Goal: Information Seeking & Learning: Learn about a topic

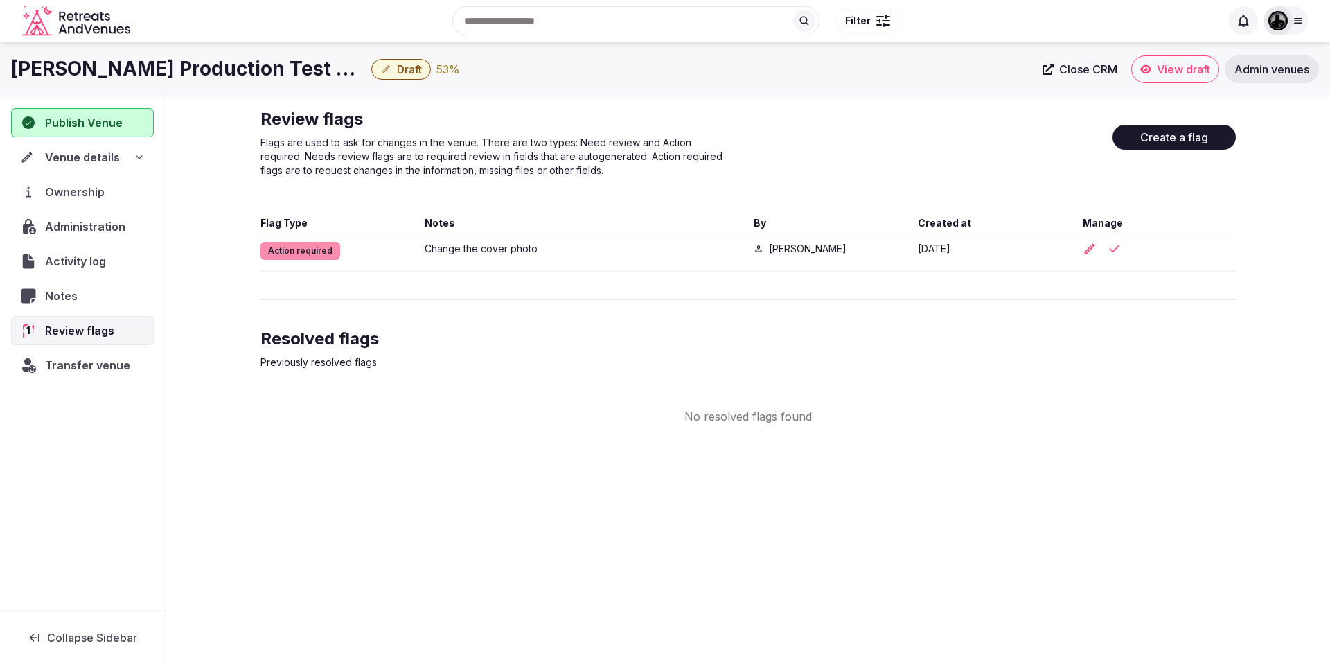
click at [74, 22] on icon "Retreats and Venues company logo" at bounding box center [77, 21] width 111 height 31
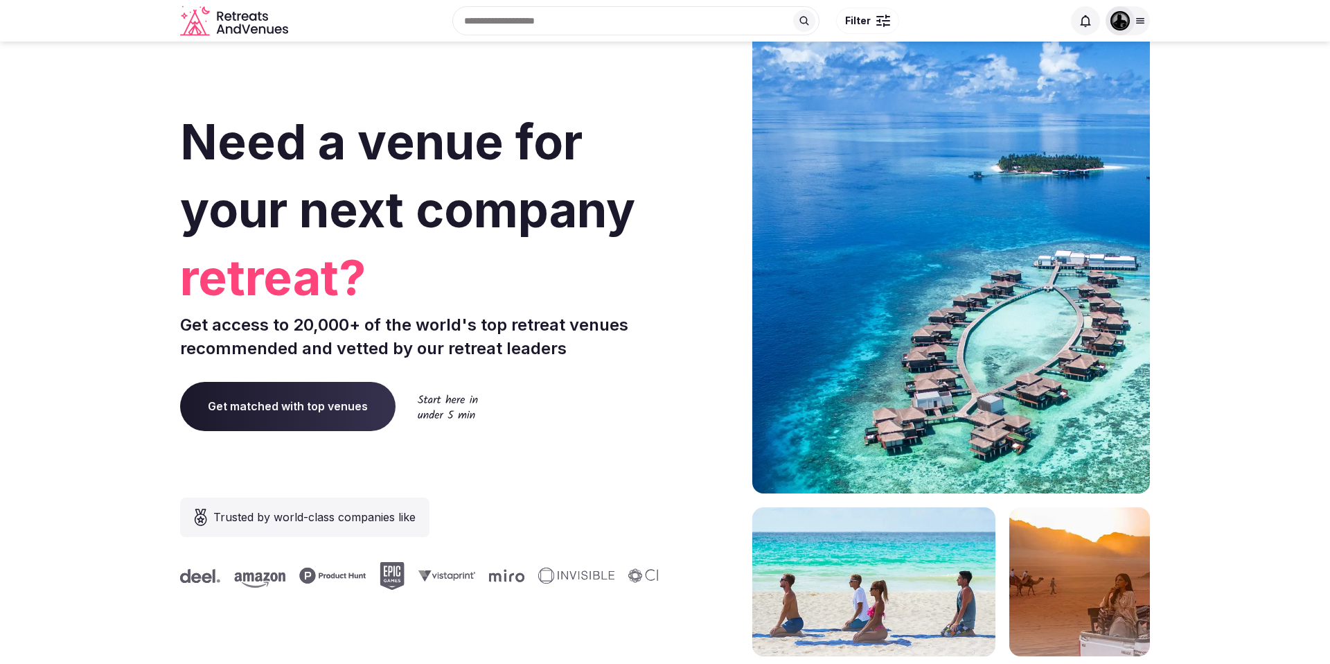
click at [1115, 21] on img at bounding box center [1119, 20] width 19 height 19
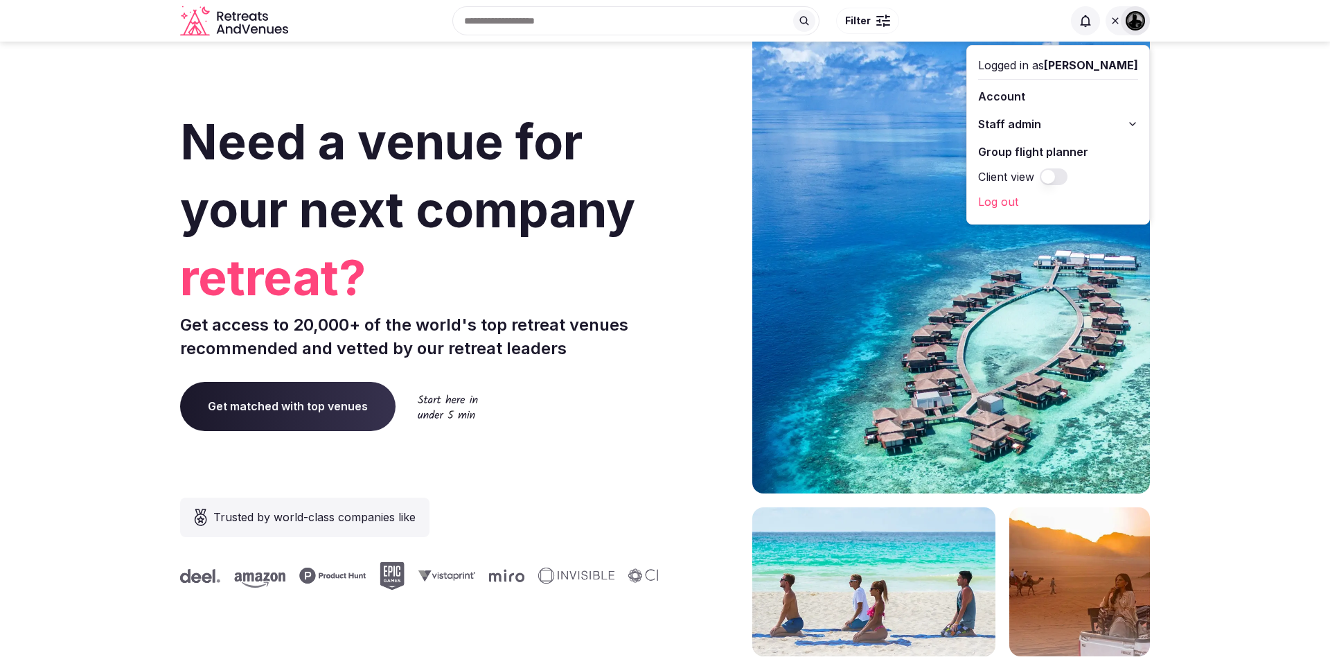
click at [1127, 21] on img at bounding box center [1135, 20] width 19 height 19
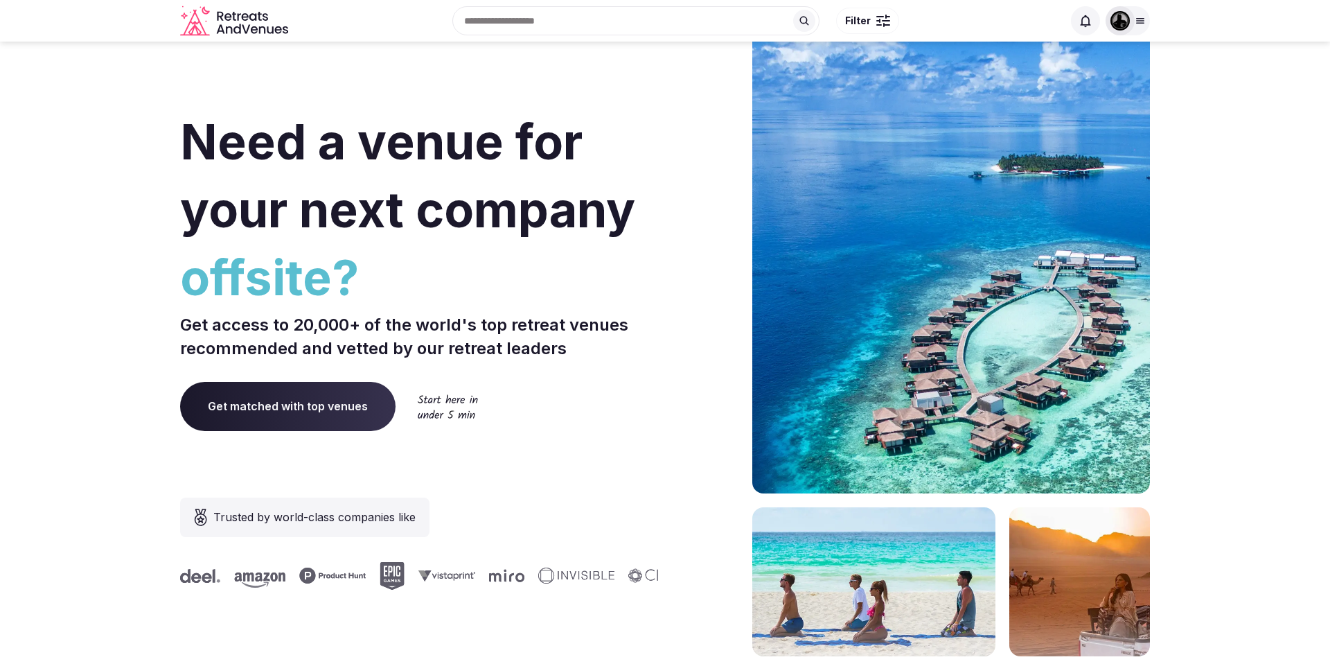
click at [545, 157] on span "Need a venue for your next company" at bounding box center [407, 175] width 455 height 127
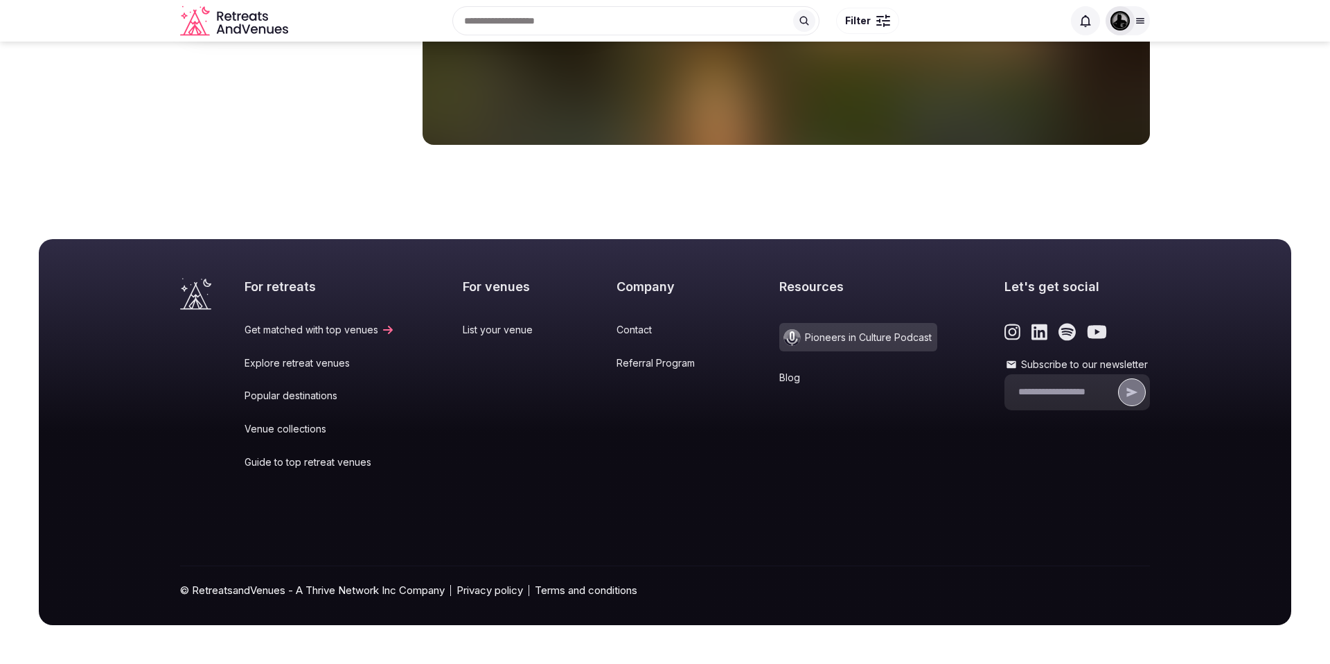
scroll to position [5715, 0]
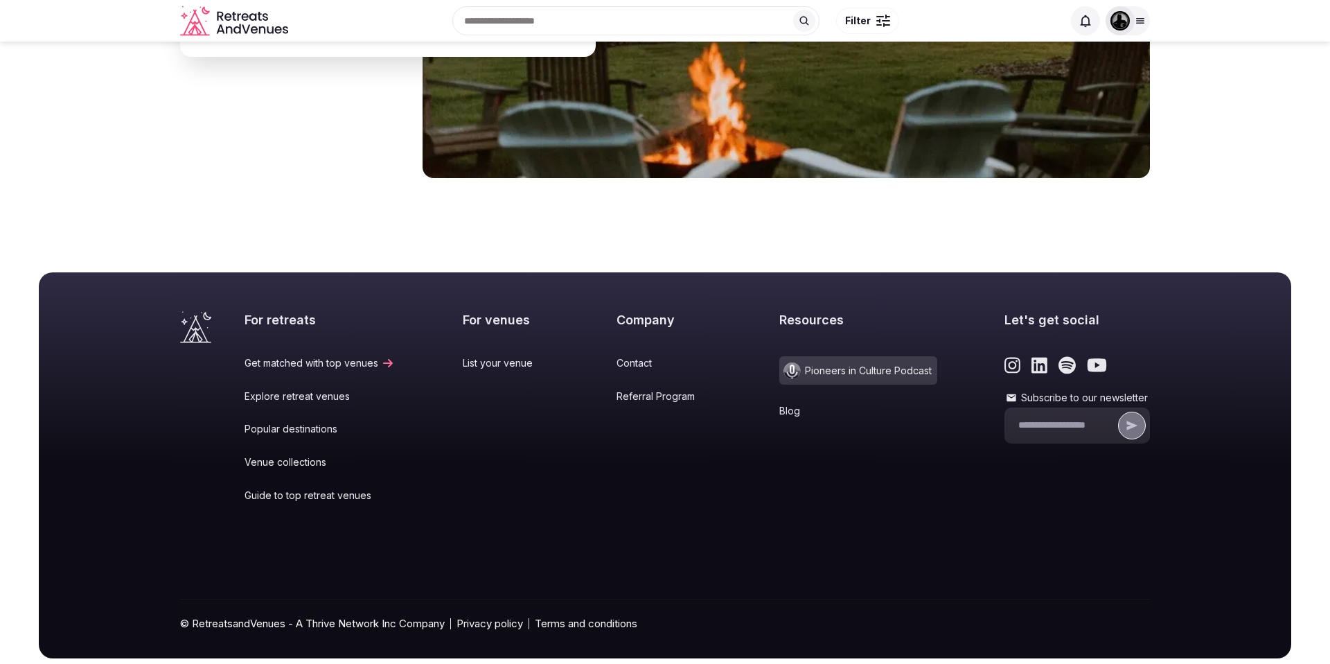
click at [280, 422] on link "Popular destinations" at bounding box center [320, 429] width 150 height 14
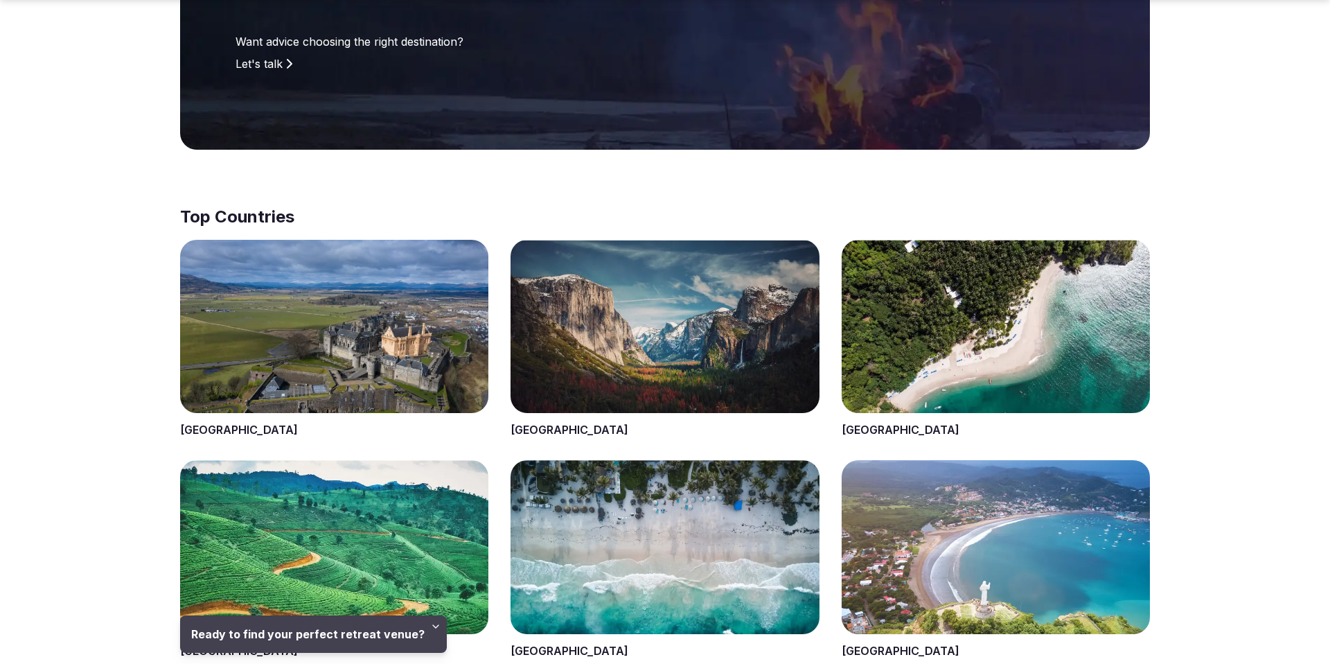
scroll to position [422, 0]
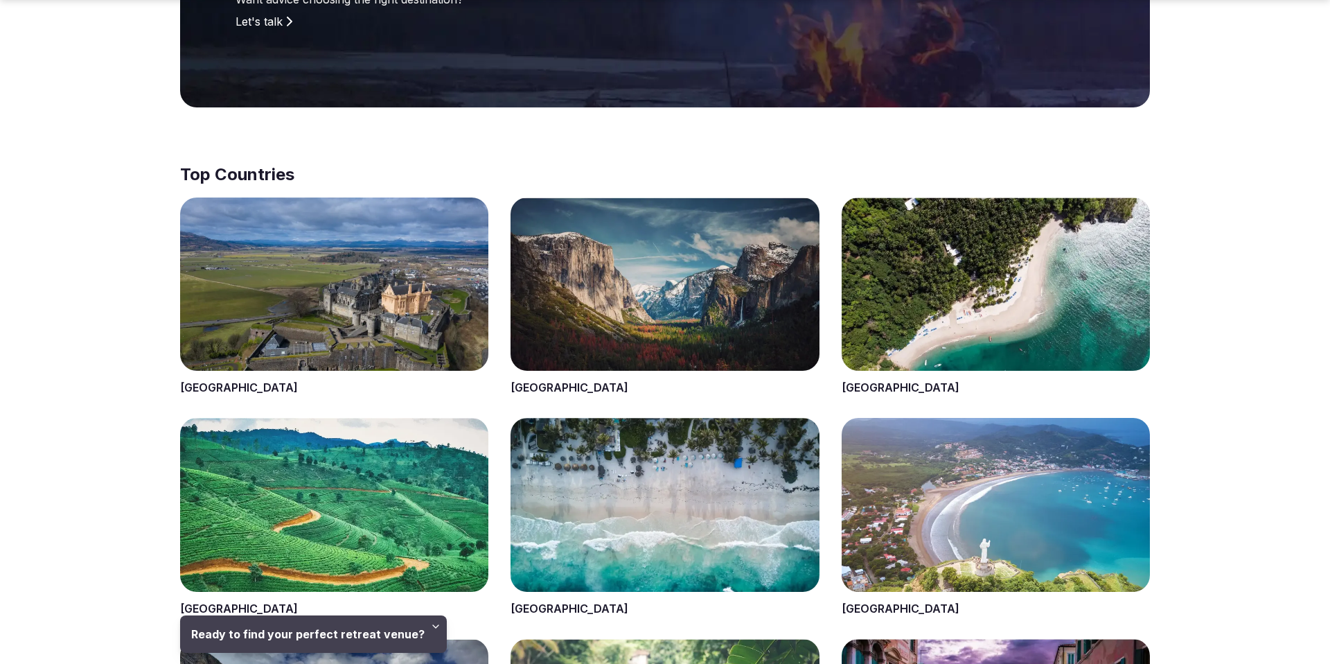
click at [232, 380] on span at bounding box center [334, 296] width 308 height 199
click at [238, 305] on span at bounding box center [334, 296] width 308 height 199
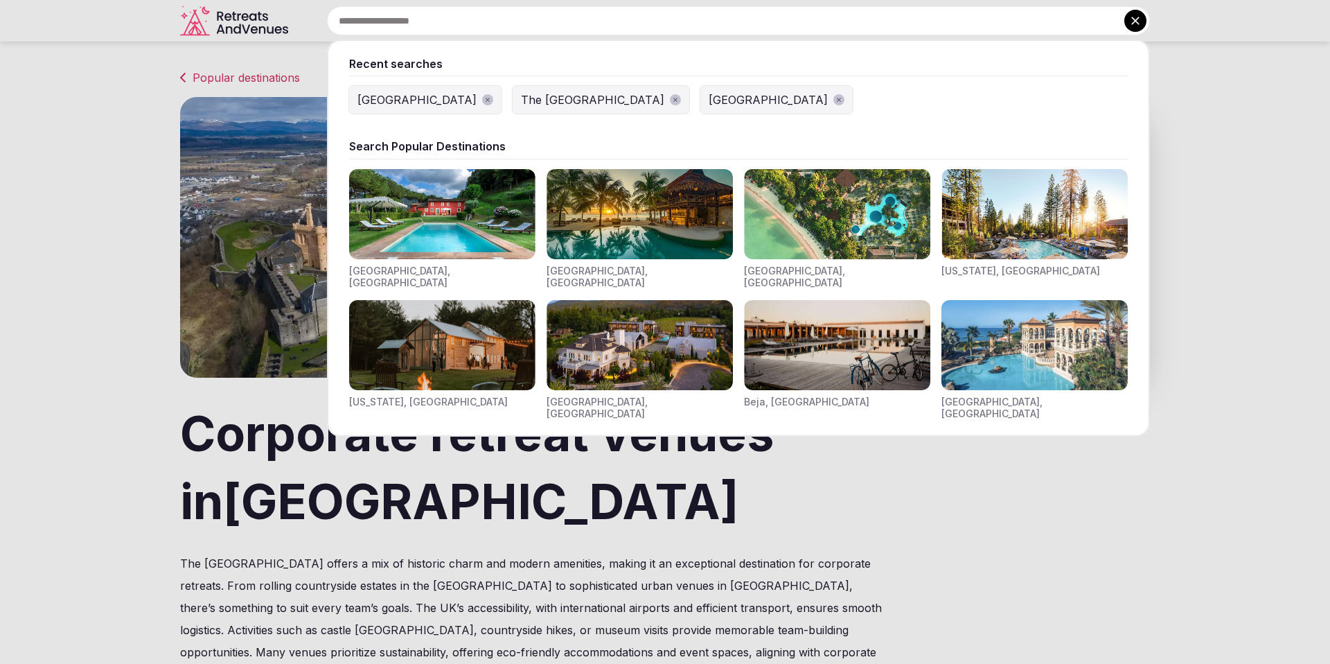
click at [546, 21] on input "text" at bounding box center [738, 20] width 823 height 29
click at [407, 220] on img "Visit venues for Toscana, Italy" at bounding box center [442, 214] width 186 height 90
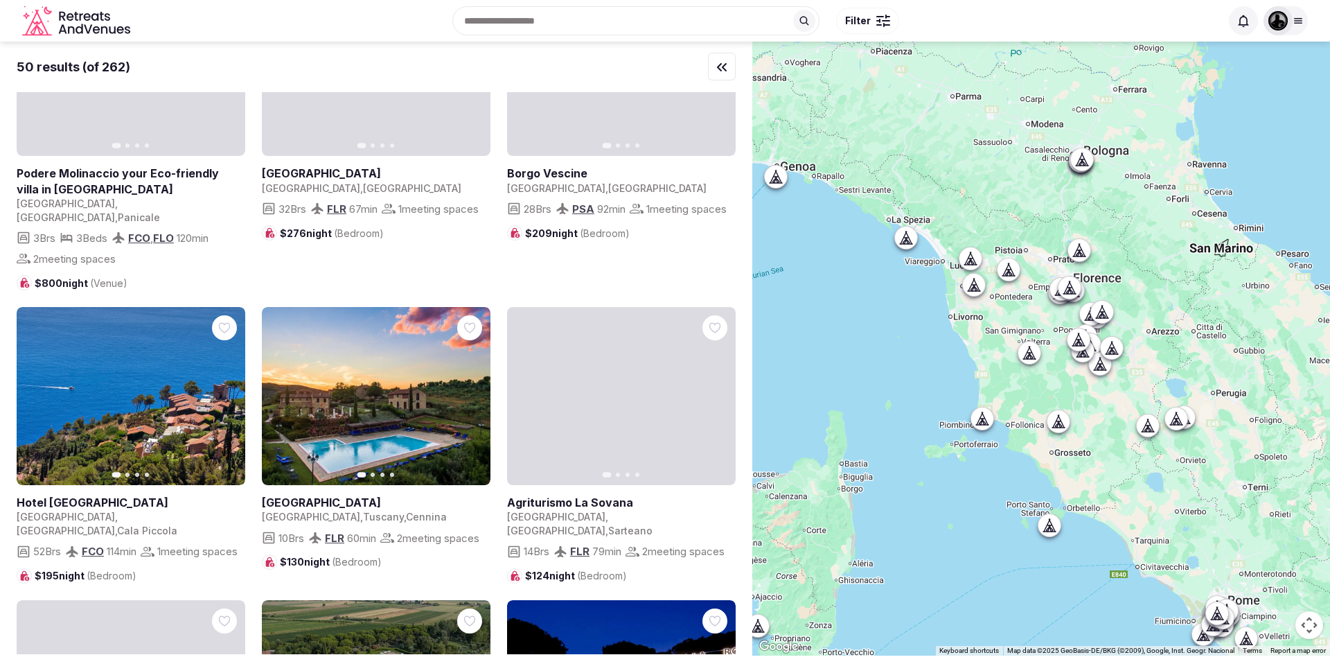
scroll to position [3825, 0]
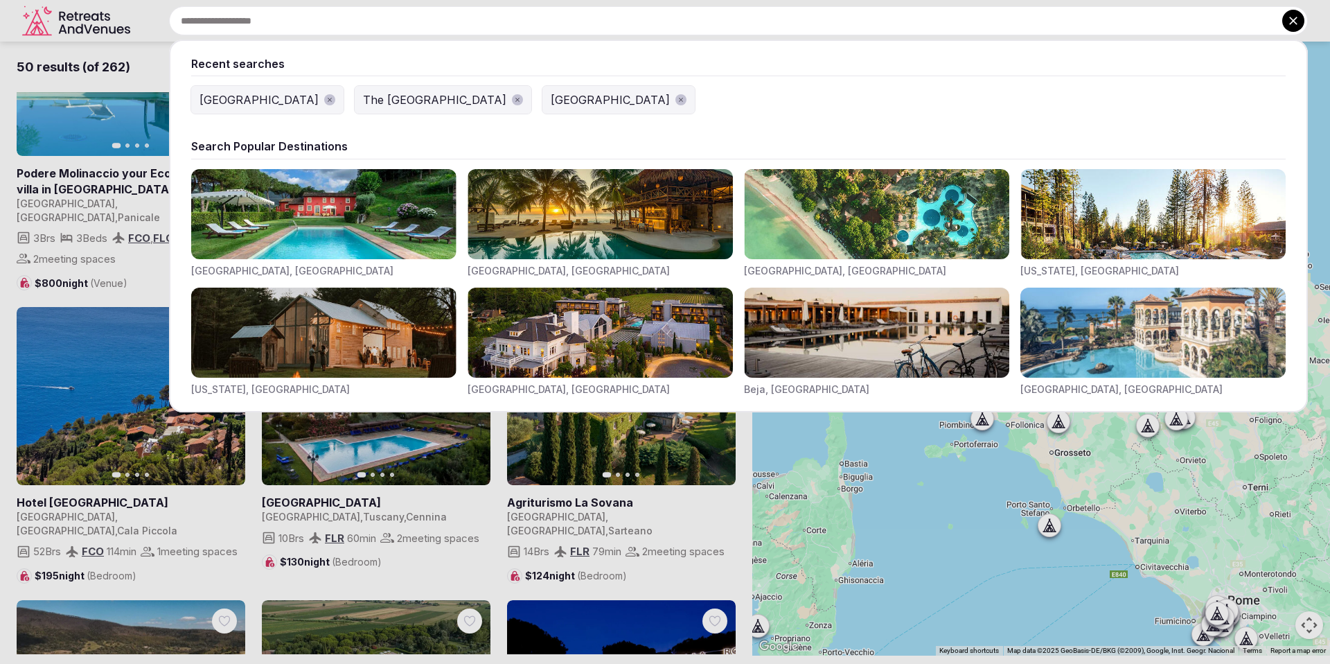
click at [535, 28] on input "text" at bounding box center [738, 20] width 1139 height 29
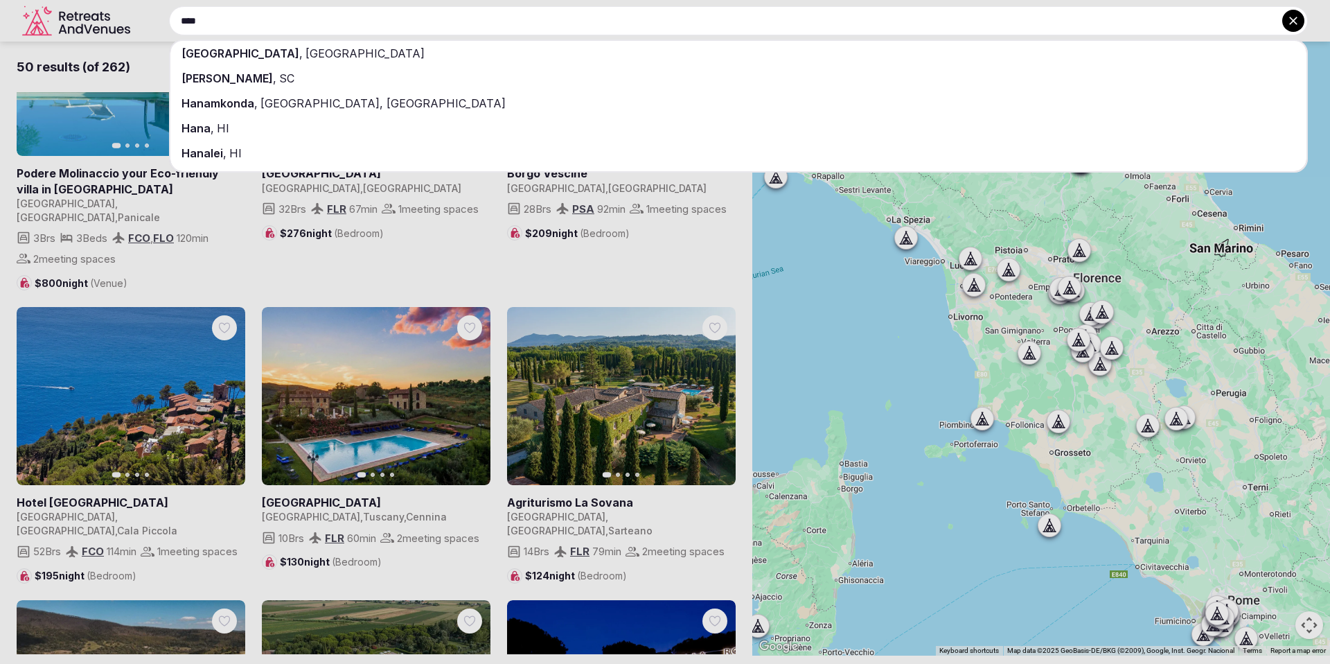
type input "****"
click at [304, 154] on div "Hanalei , HI" at bounding box center [738, 153] width 1136 height 25
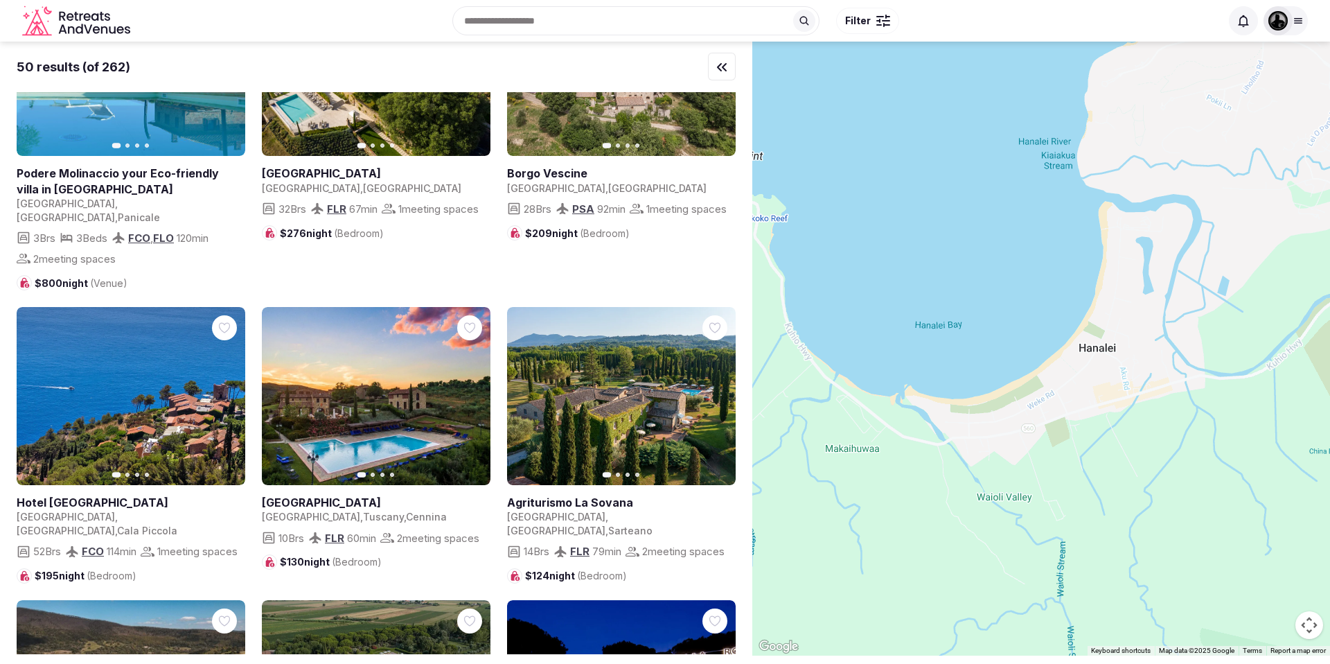
scroll to position [0, 0]
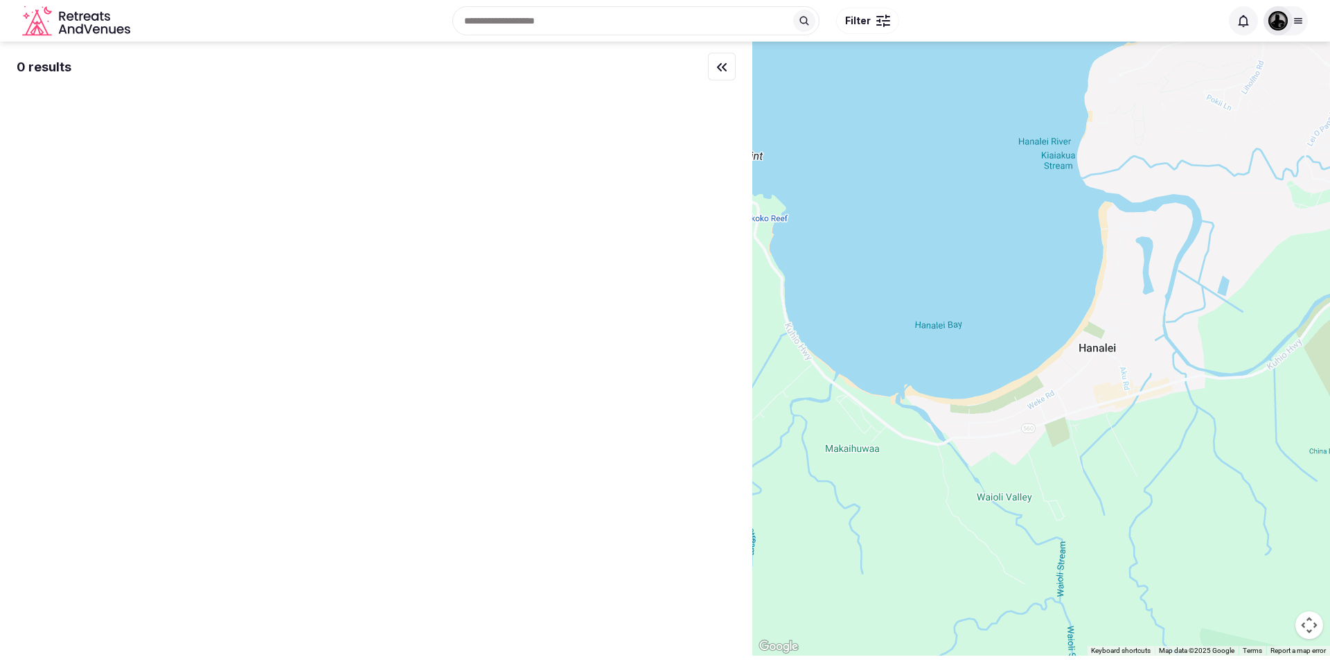
click at [515, 20] on input "text" at bounding box center [635, 20] width 367 height 29
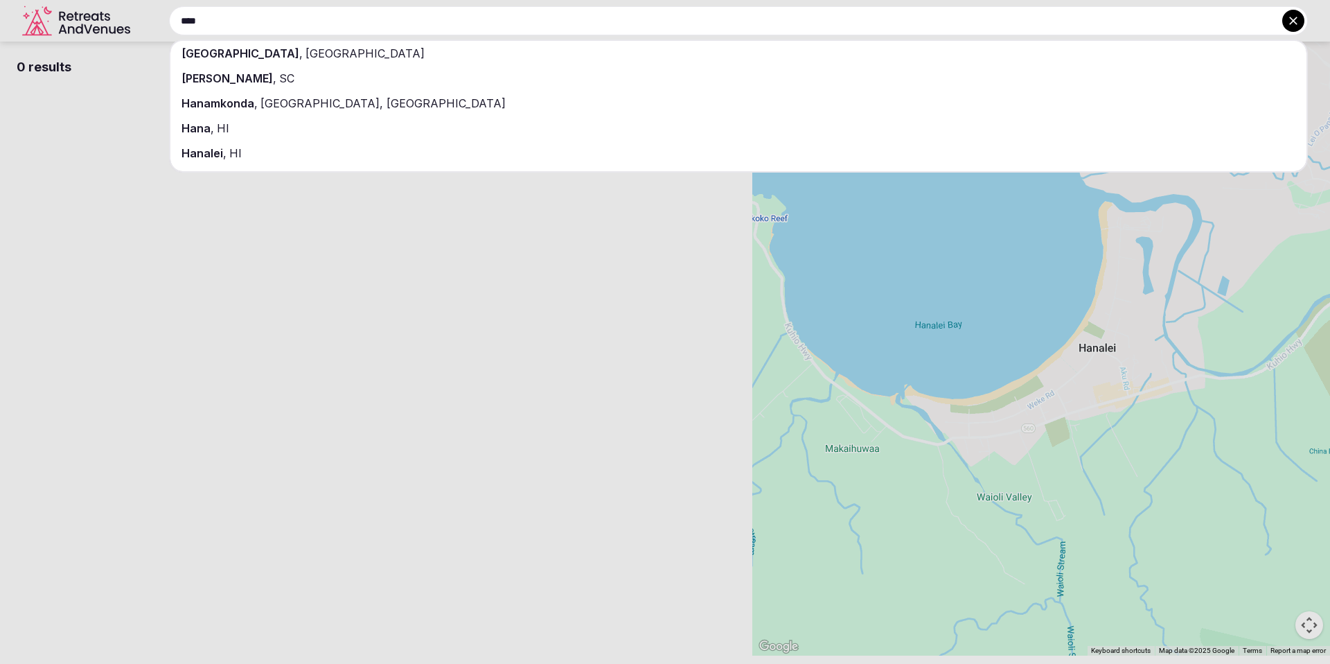
type input "****"
click at [249, 128] on div "Hana , HI" at bounding box center [738, 128] width 1136 height 25
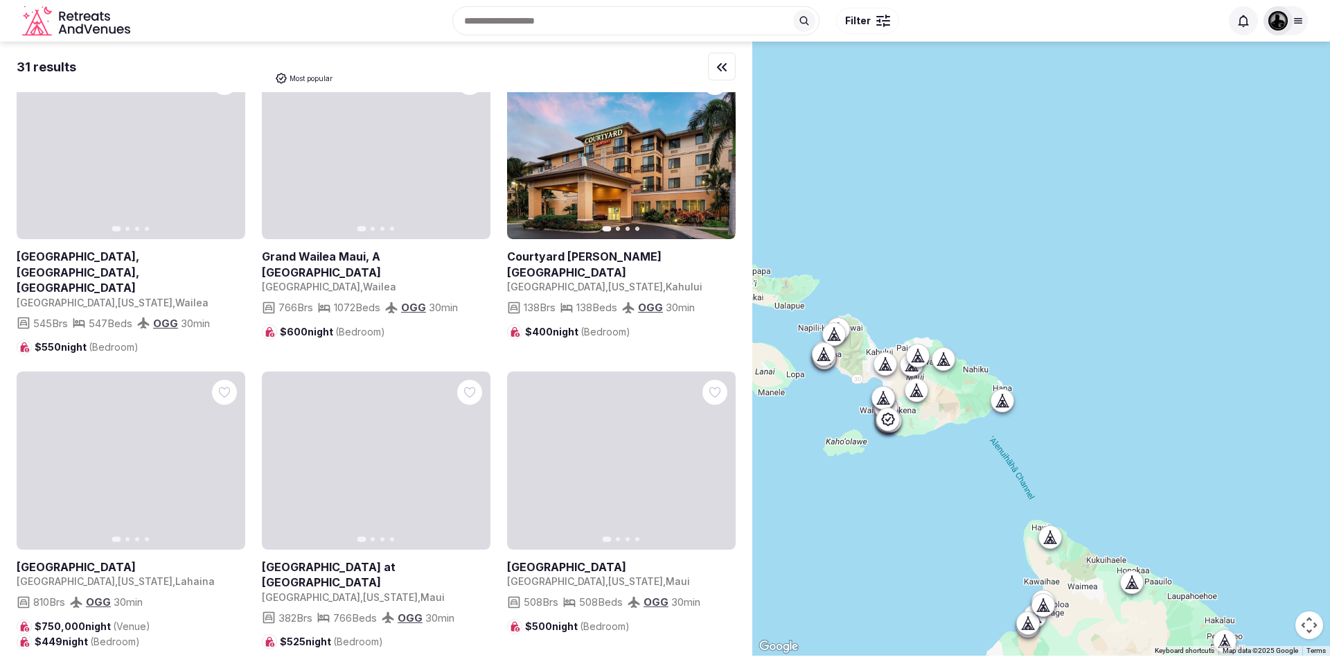
scroll to position [1253, 0]
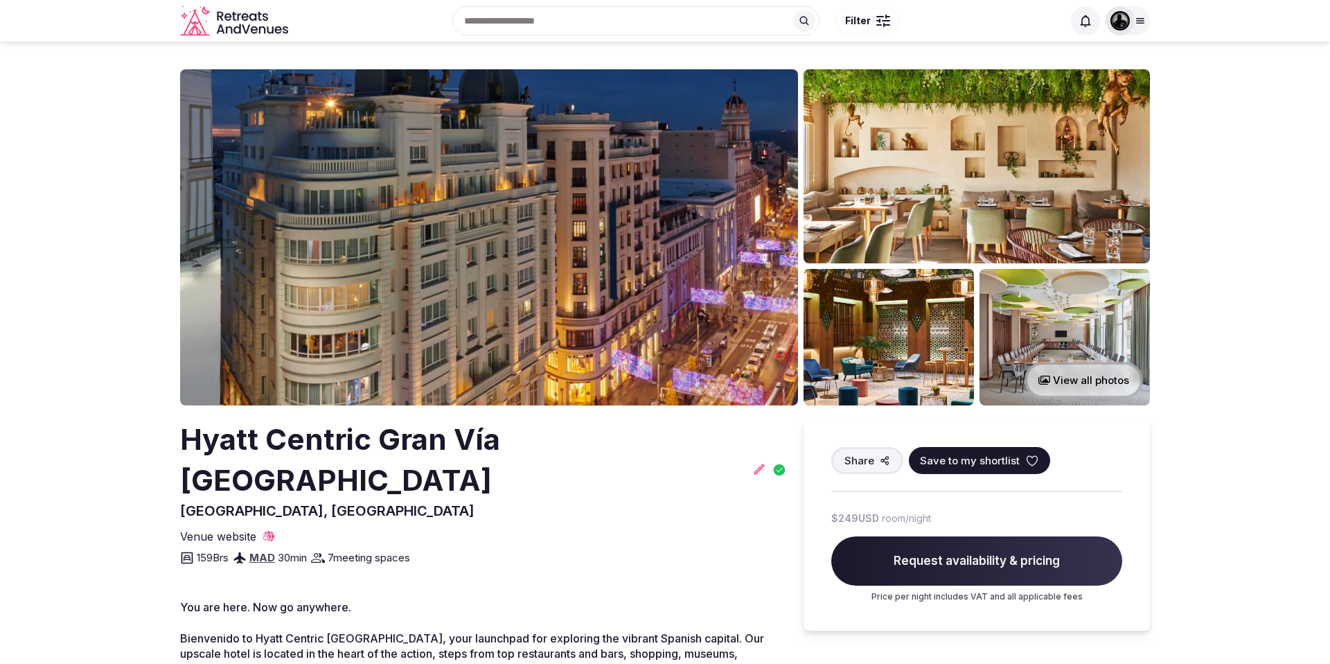
drag, startPoint x: 1282, startPoint y: 235, endPoint x: 1277, endPoint y: 247, distance: 13.0
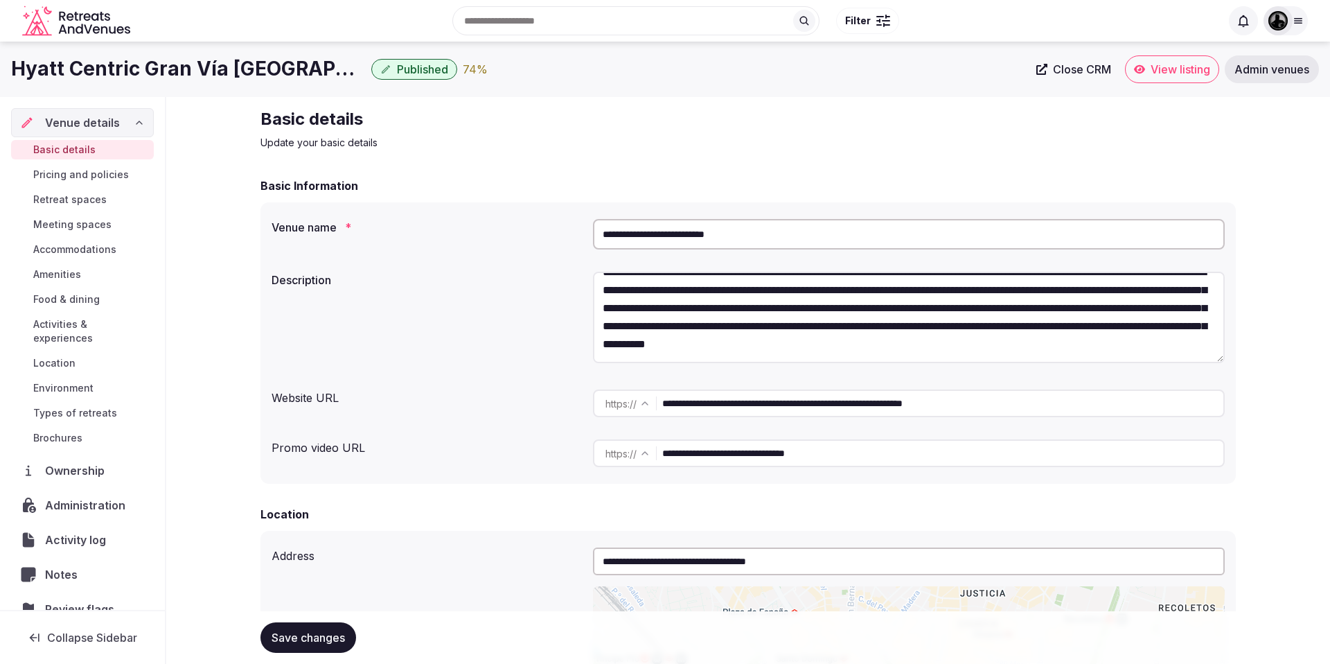
click at [1169, 72] on span "View listing" at bounding box center [1181, 69] width 60 height 14
